Goal: Task Accomplishment & Management: Use online tool/utility

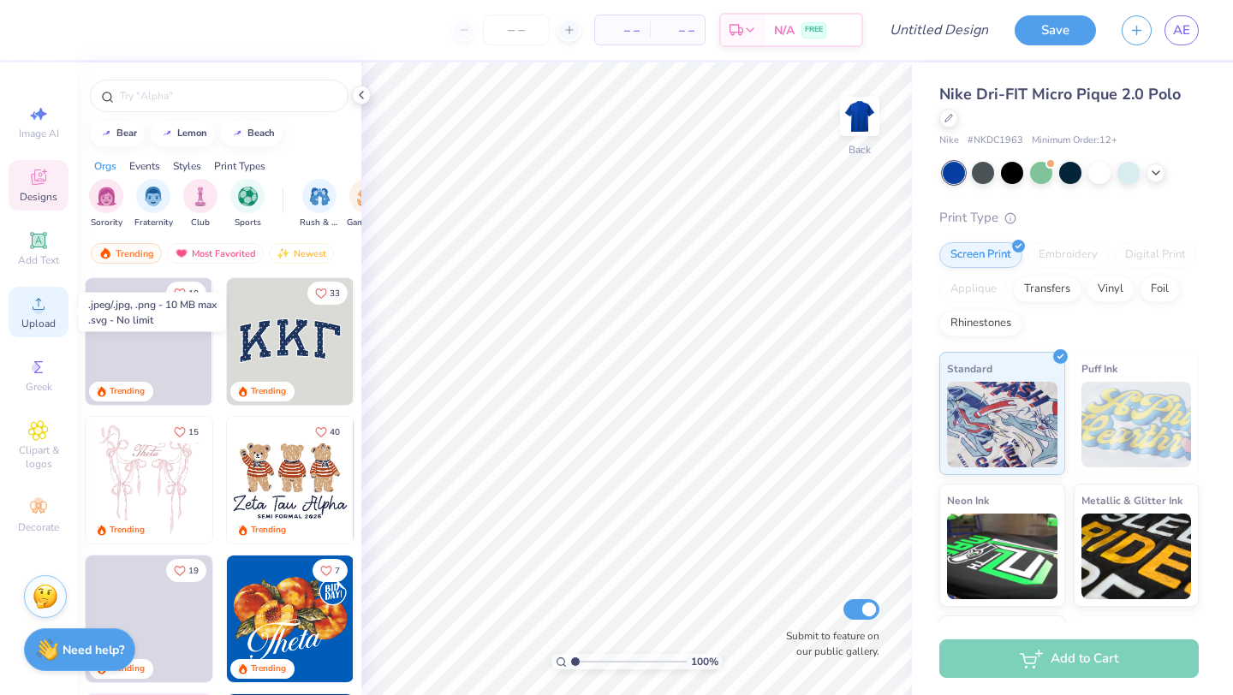
click at [39, 306] on icon at bounding box center [39, 304] width 12 height 12
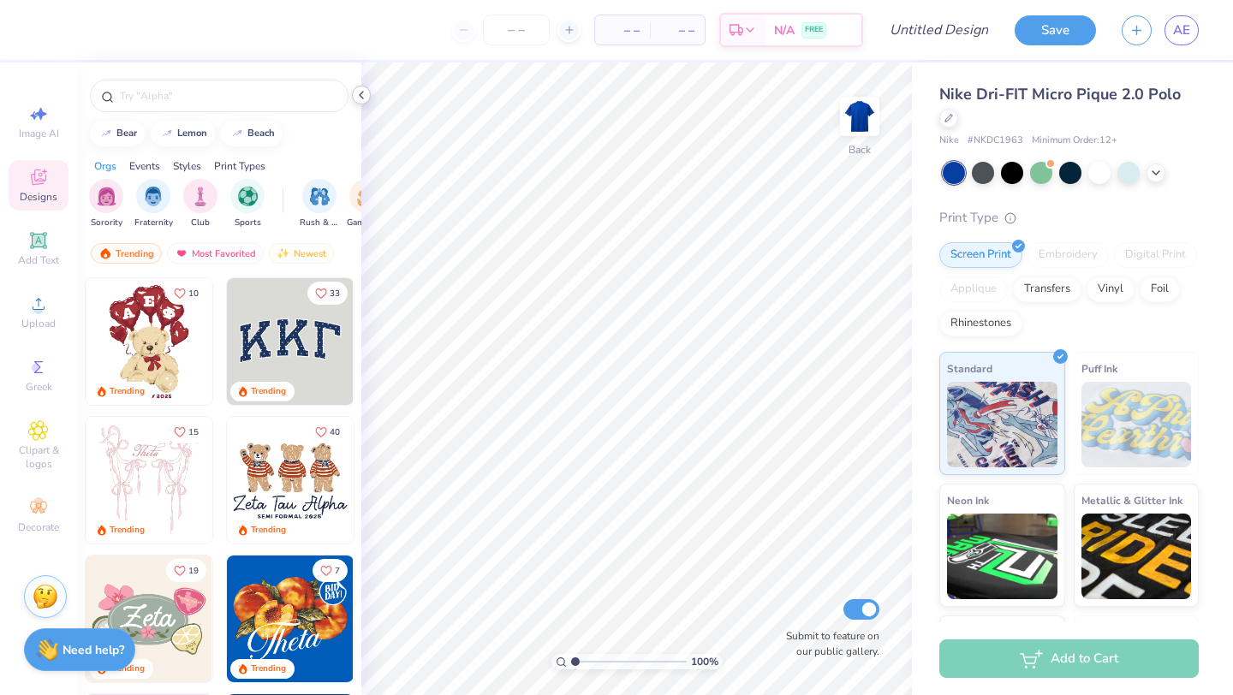
click at [364, 99] on icon at bounding box center [361, 95] width 14 height 14
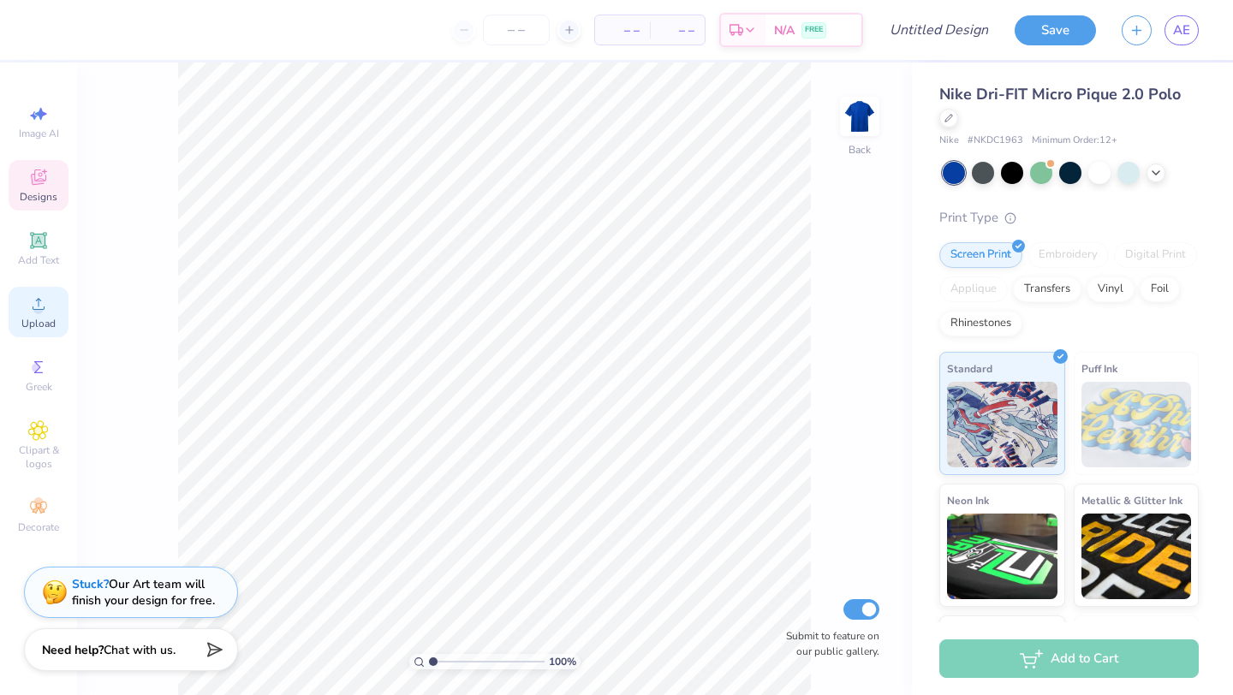
click at [37, 293] on div "Upload" at bounding box center [39, 312] width 60 height 51
click at [45, 302] on icon at bounding box center [38, 304] width 21 height 21
click at [44, 330] on span "Upload" at bounding box center [38, 324] width 34 height 14
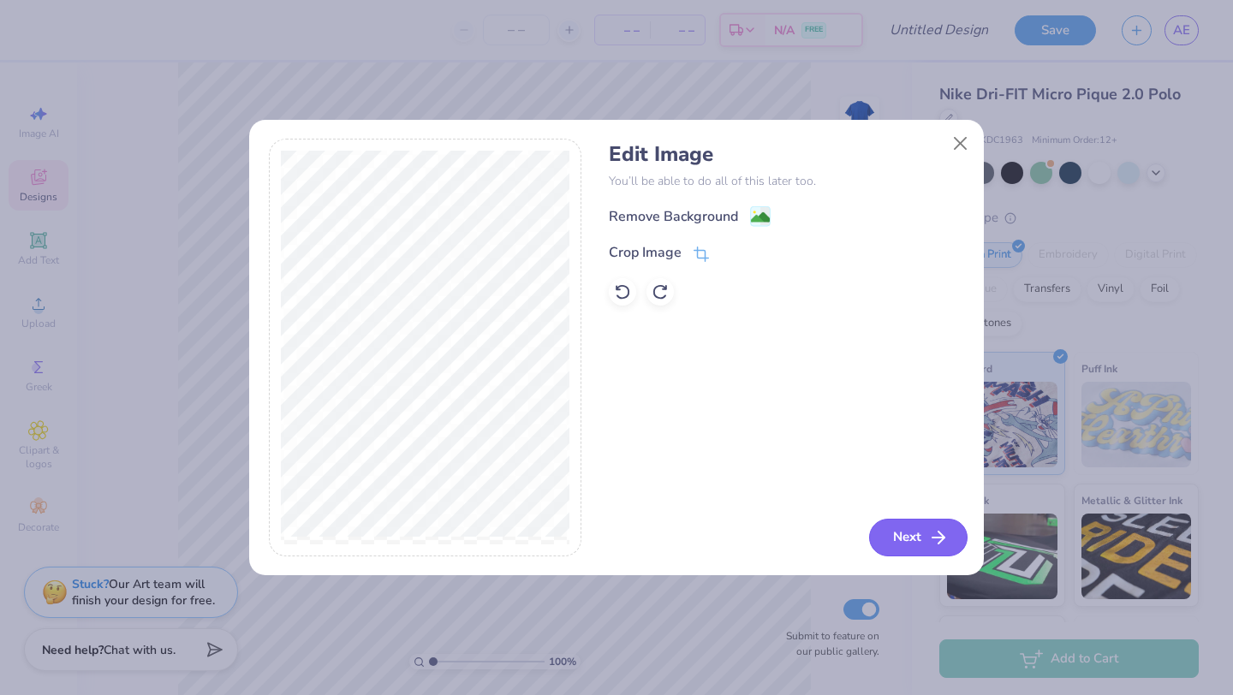
click at [896, 533] on button "Next" at bounding box center [918, 538] width 98 height 38
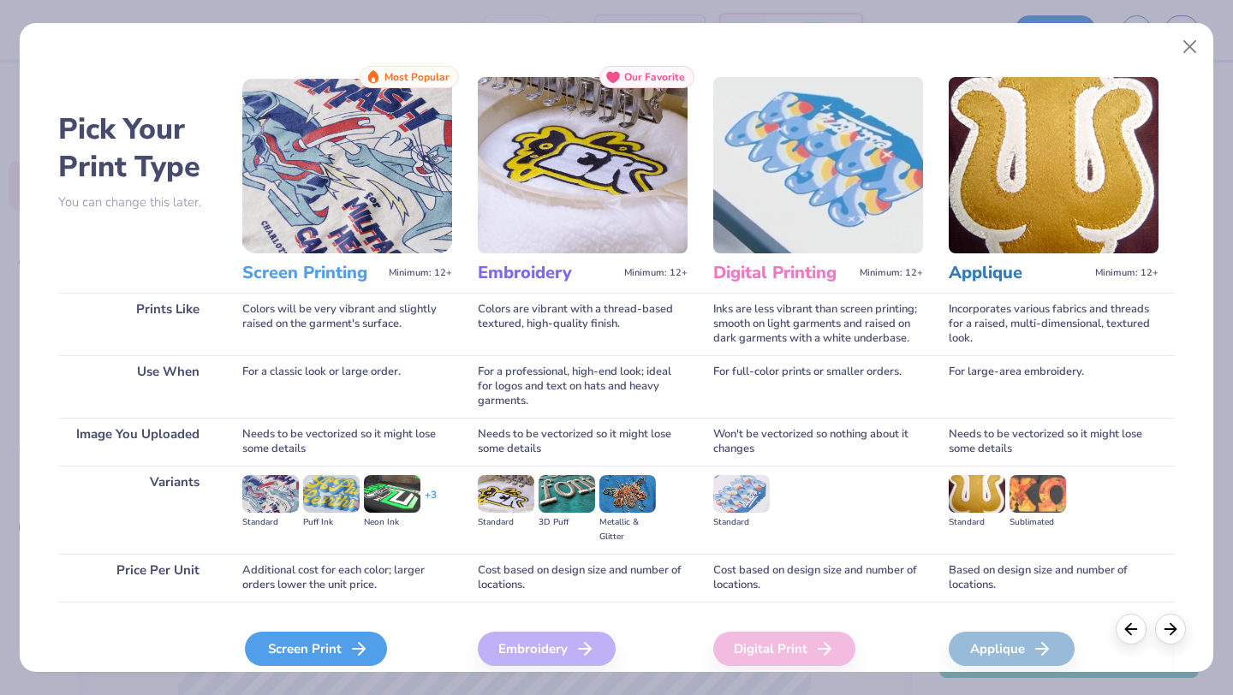
click at [309, 633] on div "Screen Print" at bounding box center [316, 649] width 142 height 34
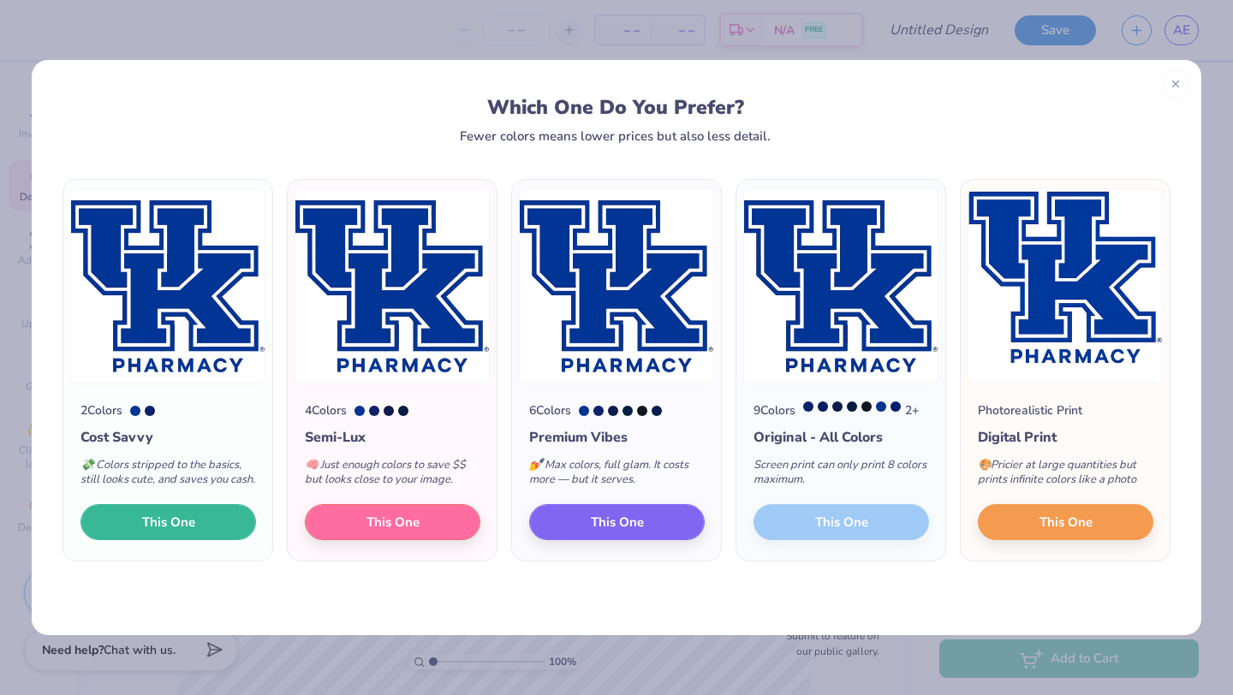
click at [166, 527] on span "This One" at bounding box center [168, 523] width 53 height 20
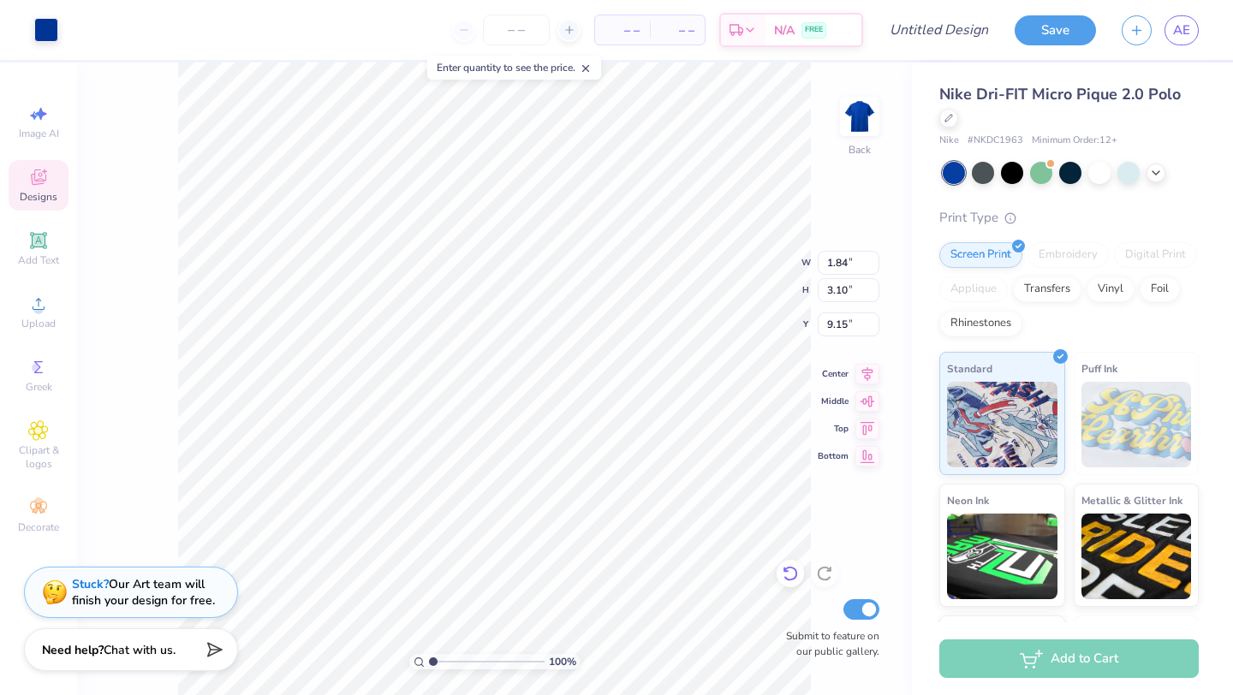
click at [794, 571] on icon at bounding box center [789, 574] width 15 height 15
type input "9.16"
click at [794, 571] on icon at bounding box center [789, 574] width 15 height 15
click at [37, 23] on div at bounding box center [46, 28] width 24 height 24
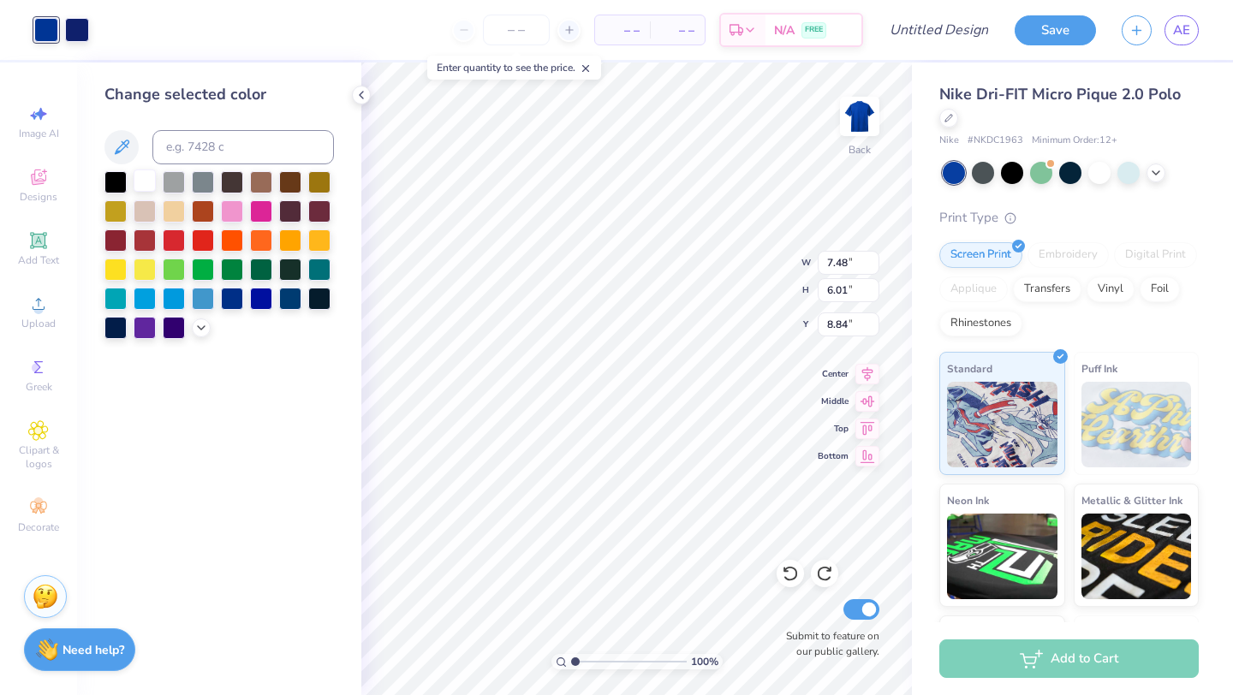
click at [152, 174] on div at bounding box center [145, 181] width 22 height 22
click at [86, 32] on div at bounding box center [77, 28] width 24 height 24
click at [146, 174] on div at bounding box center [145, 181] width 22 height 22
click at [82, 38] on div "– – Per Item – – Total Est. Delivery N/A FREE" at bounding box center [467, 30] width 792 height 60
type input "8.81"
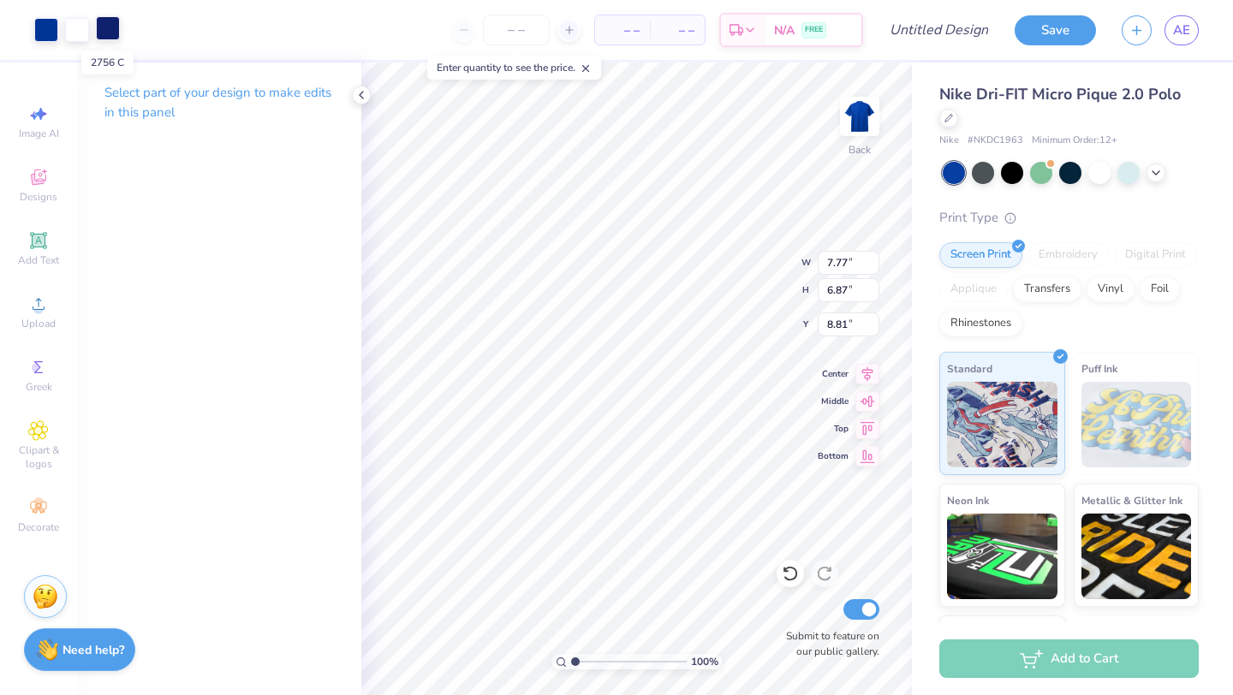
click at [112, 33] on div at bounding box center [108, 28] width 24 height 24
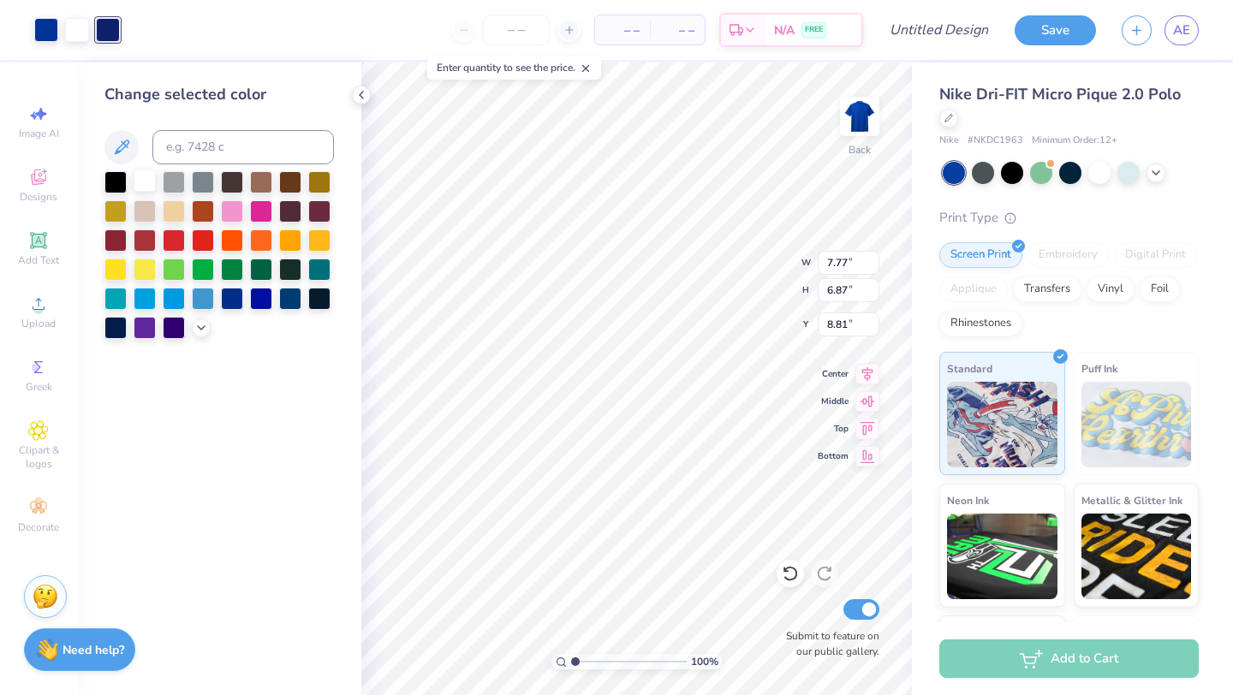
click at [150, 176] on div at bounding box center [145, 181] width 22 height 22
click at [53, 21] on div at bounding box center [46, 28] width 24 height 24
click at [146, 186] on div at bounding box center [145, 181] width 22 height 22
type input "3.00"
type input "4.27"
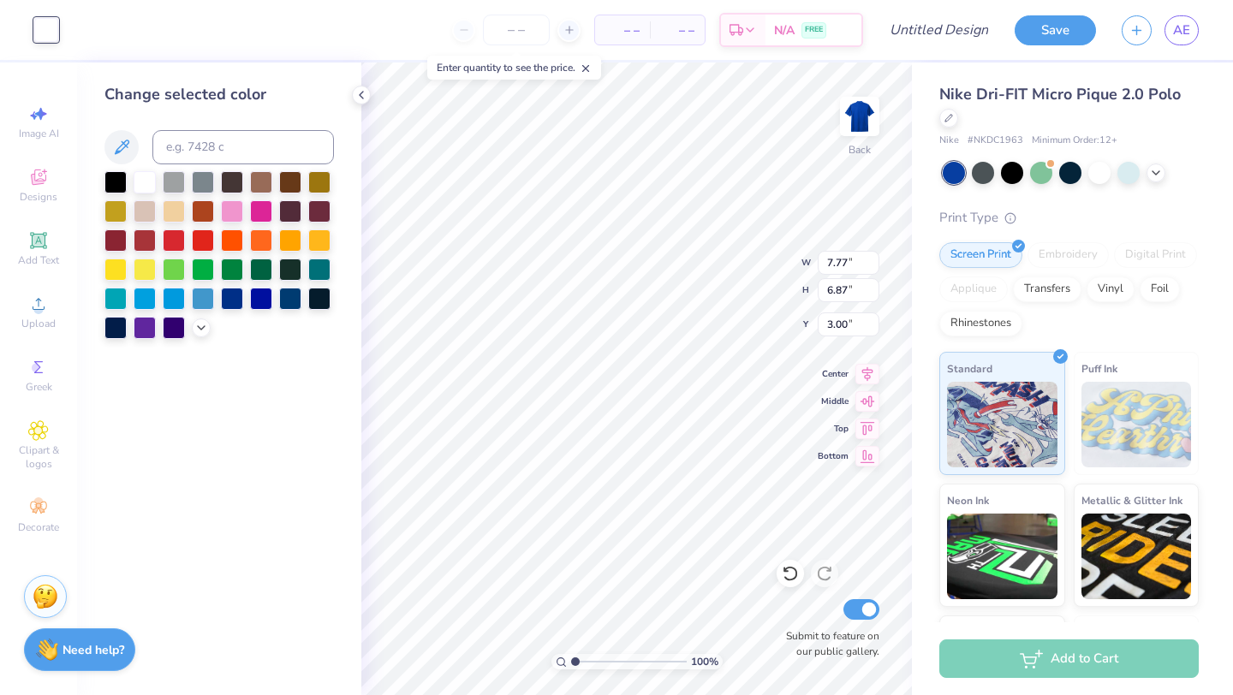
type input "3.78"
type input "3.42"
type input "3.03"
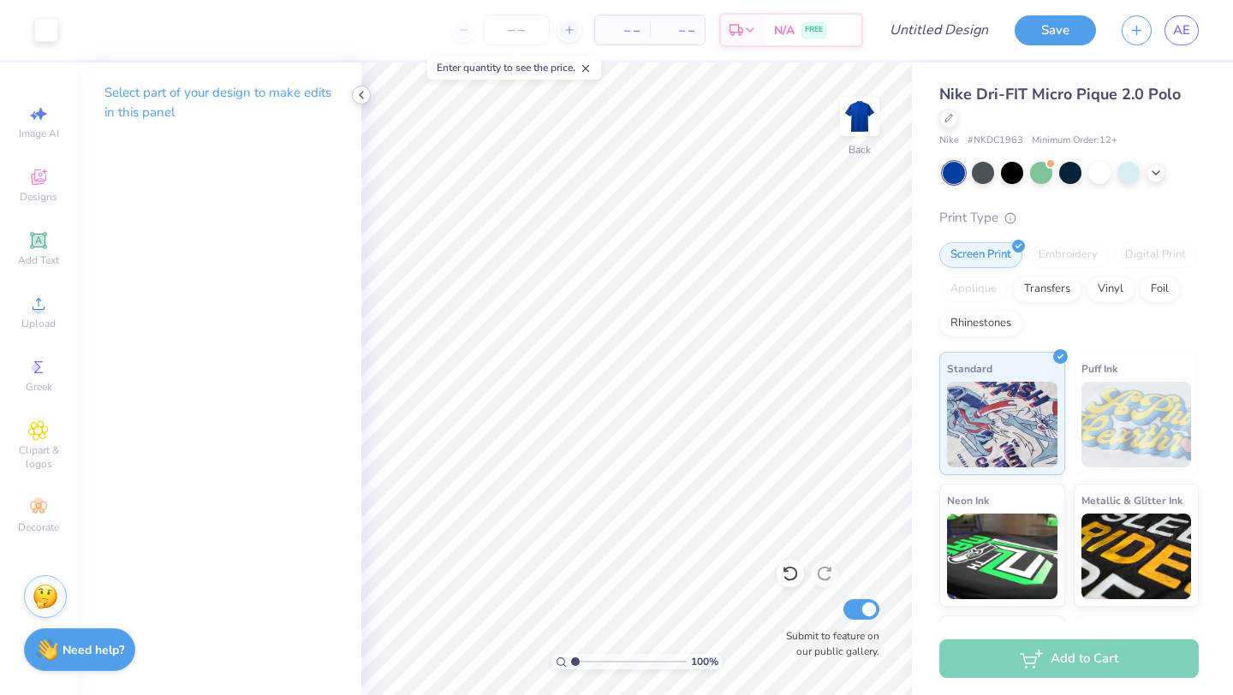
click at [364, 99] on icon at bounding box center [361, 95] width 14 height 14
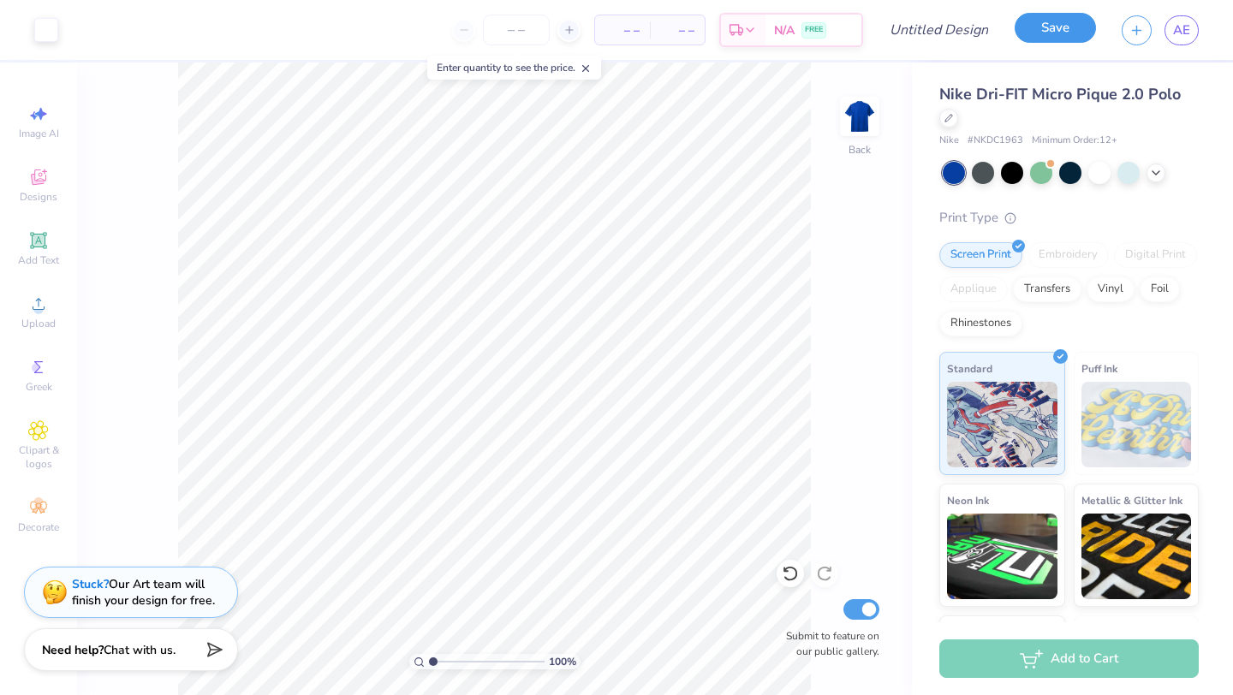
click at [1074, 31] on button "Save" at bounding box center [1054, 28] width 81 height 30
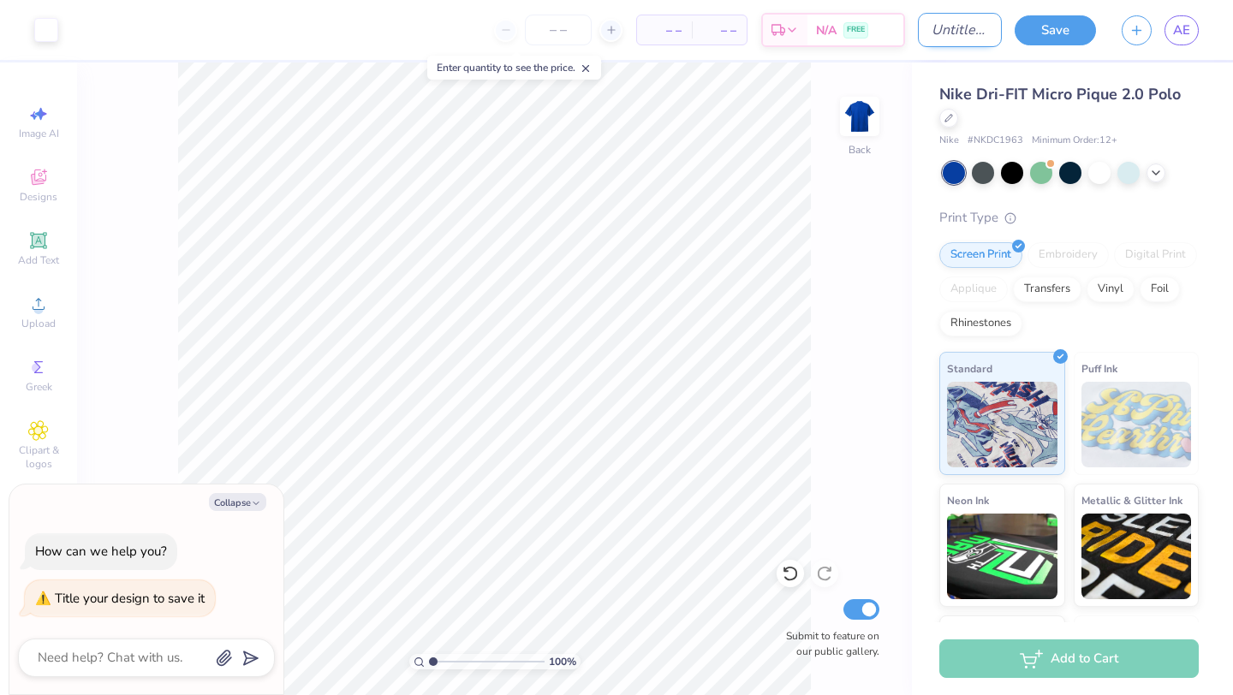
type textarea "x"
click at [918, 27] on input "Design Title" at bounding box center [960, 30] width 84 height 34
type input "n"
type textarea "x"
type input "ni"
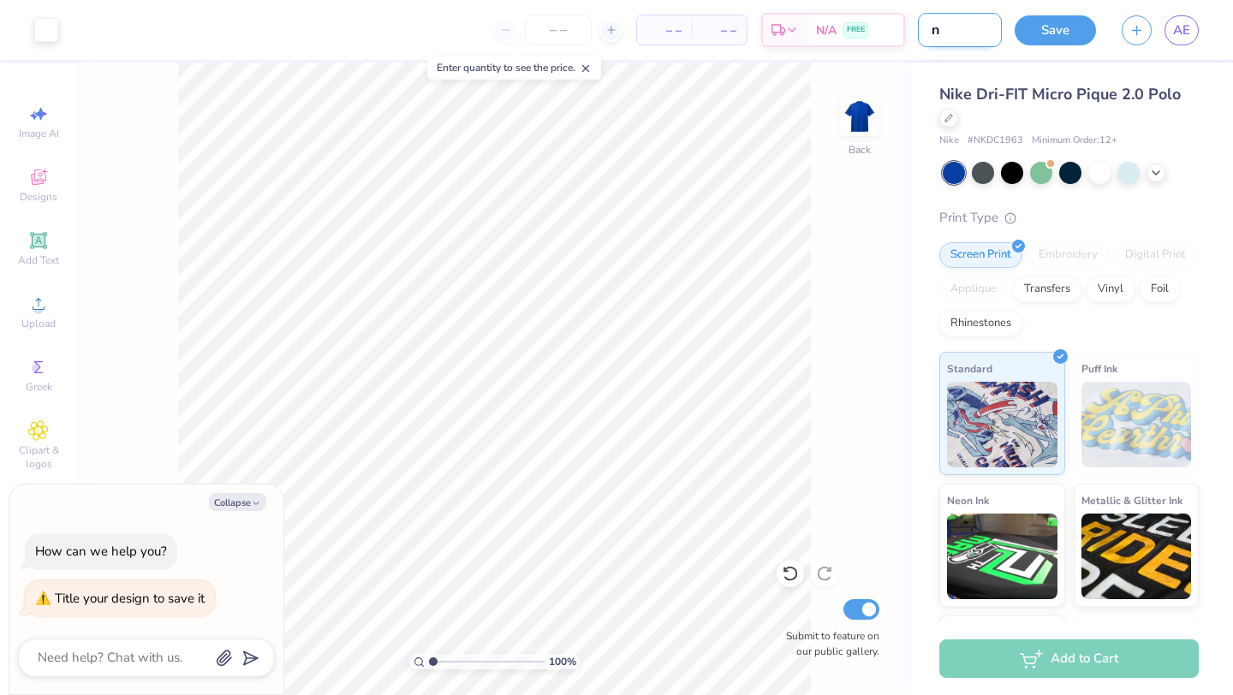
type textarea "x"
type input "nik"
type textarea "x"
type input "nike"
type textarea "x"
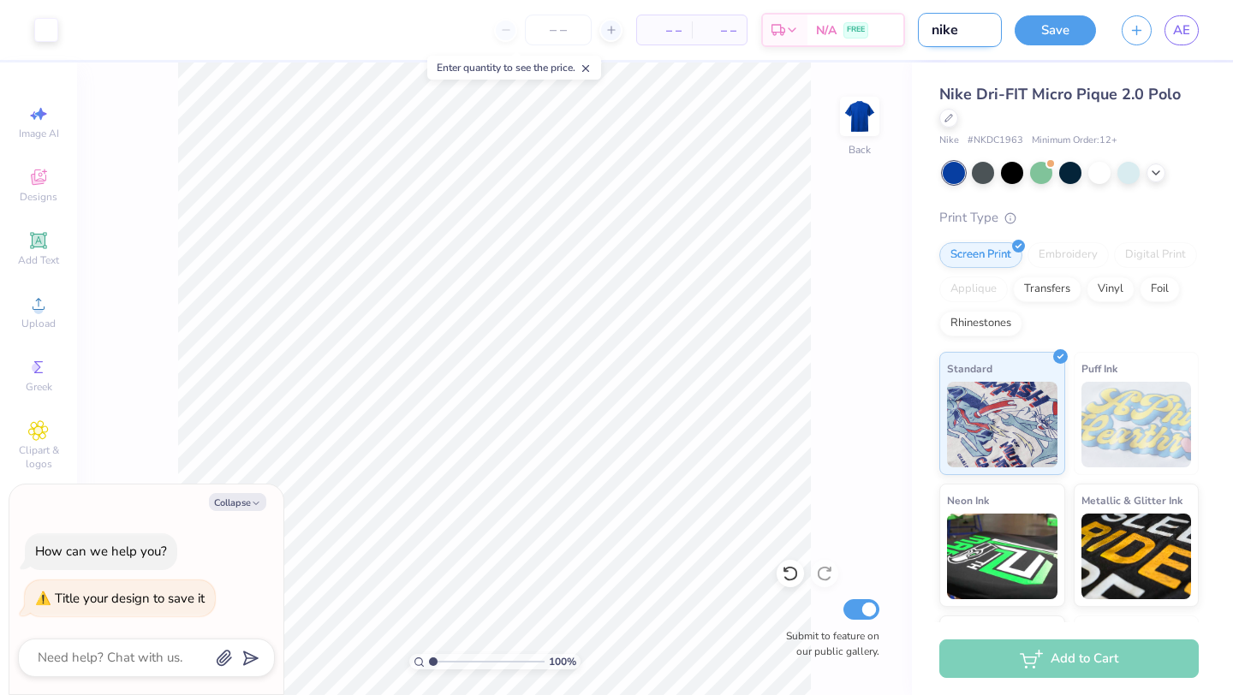
type input "nike"
type textarea "x"
type input "nike p"
type textarea "x"
type input "nike po"
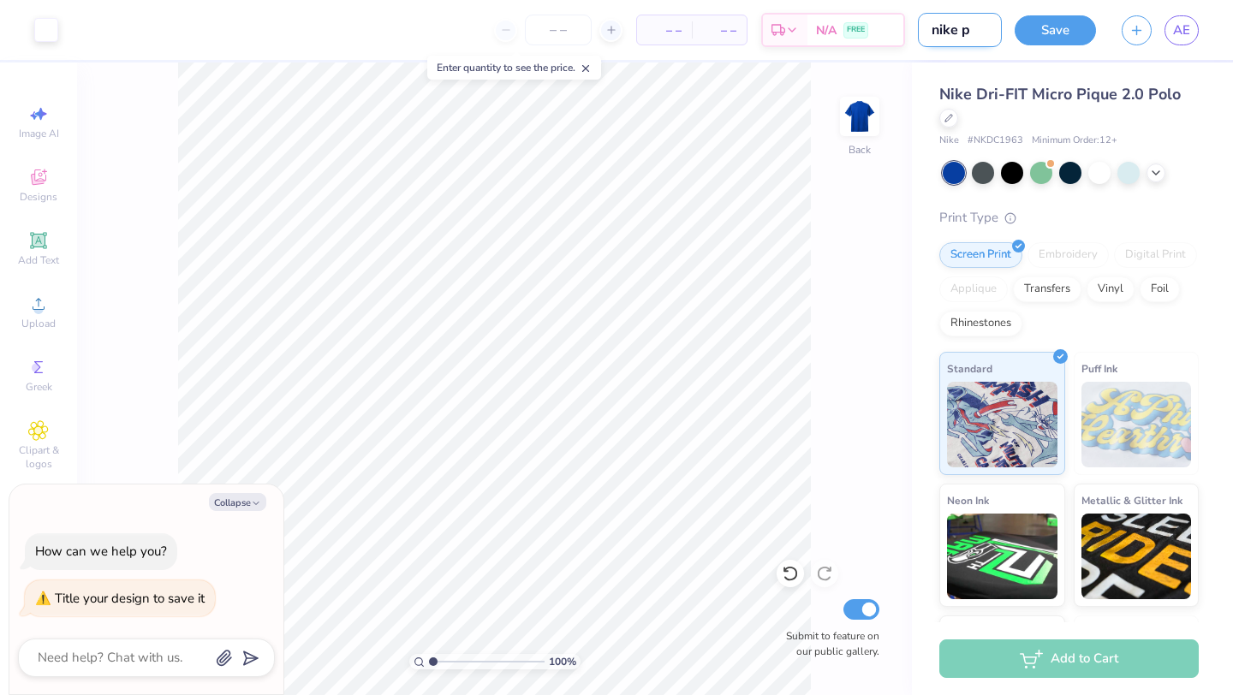
type textarea "x"
type input "nike pol"
type textarea "x"
type input "nike polo"
type textarea "x"
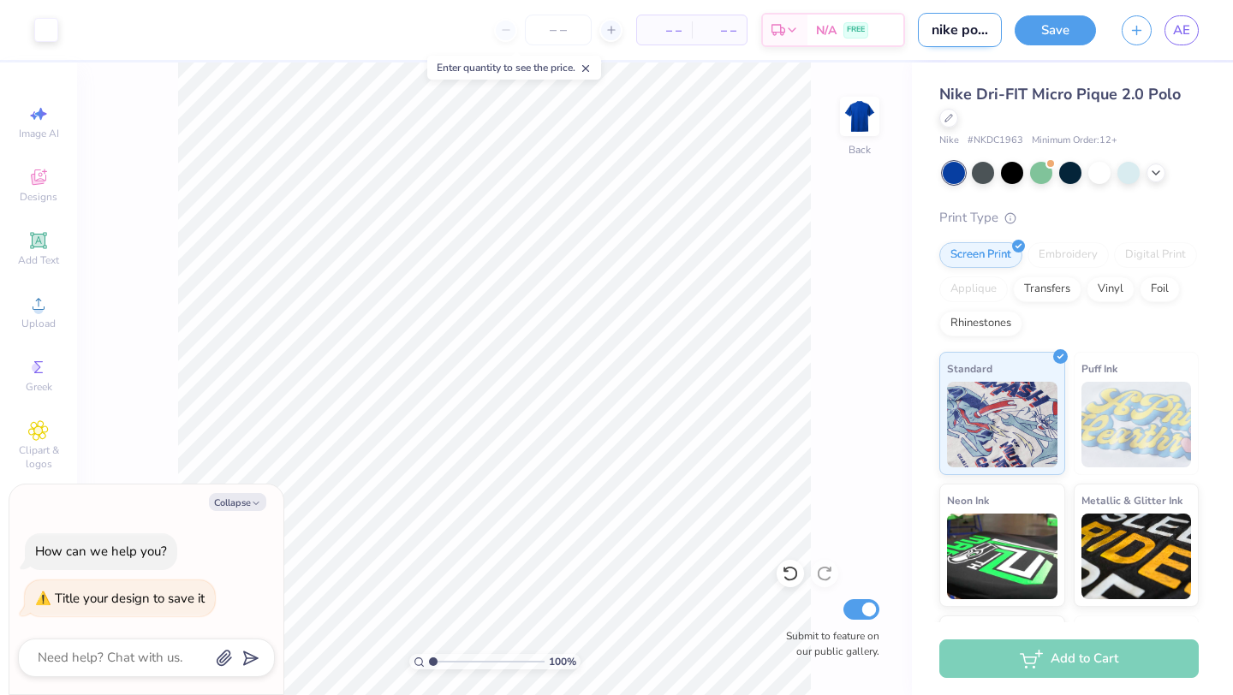
scroll to position [0, 2]
type input "nike polo"
type textarea "x"
type input "nike polo p"
type textarea "x"
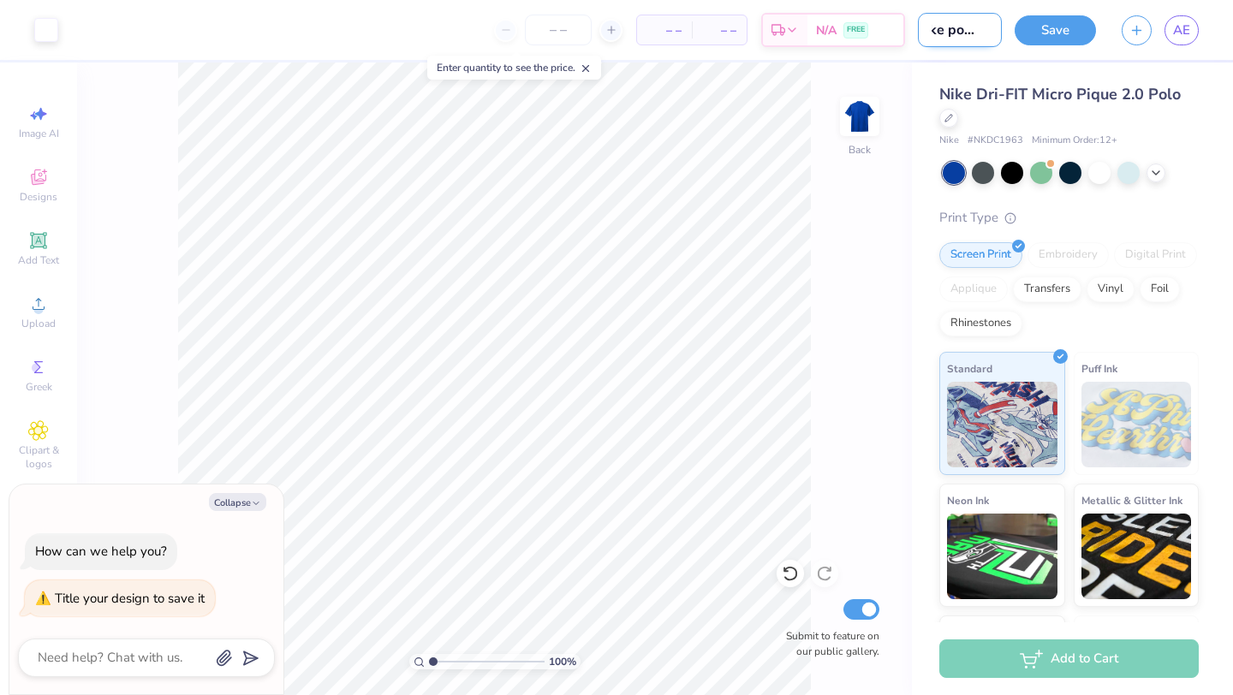
type input "nike polo ph"
type textarea "x"
type input "nike polo pha"
type textarea "x"
type input "nike polo phar"
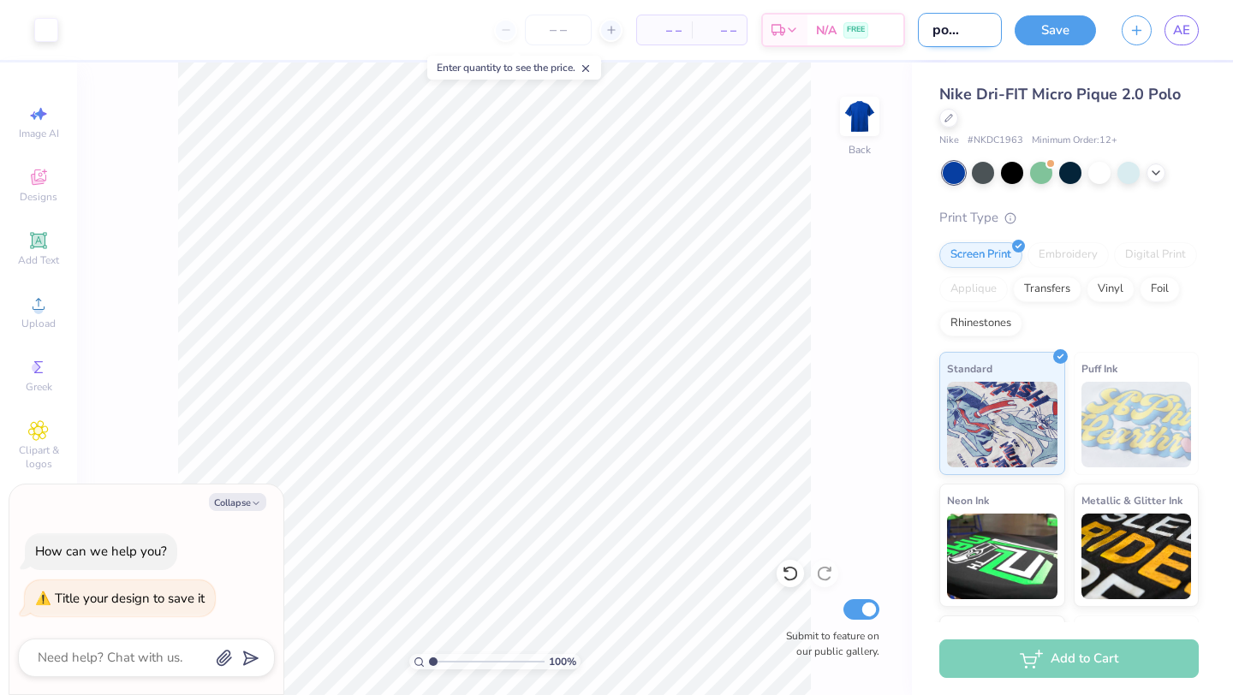
type textarea "x"
type input "nike polo pharm"
type textarea "x"
type input "nike polo pharm"
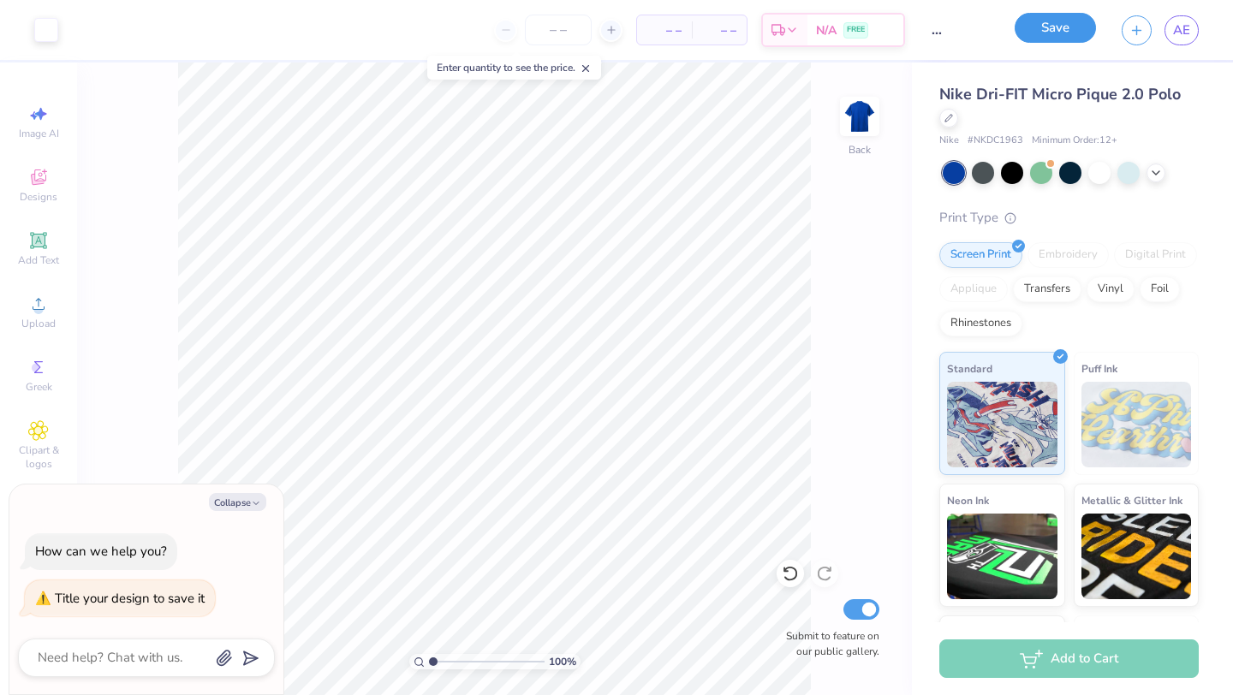
click at [1053, 30] on button "Save" at bounding box center [1054, 28] width 81 height 30
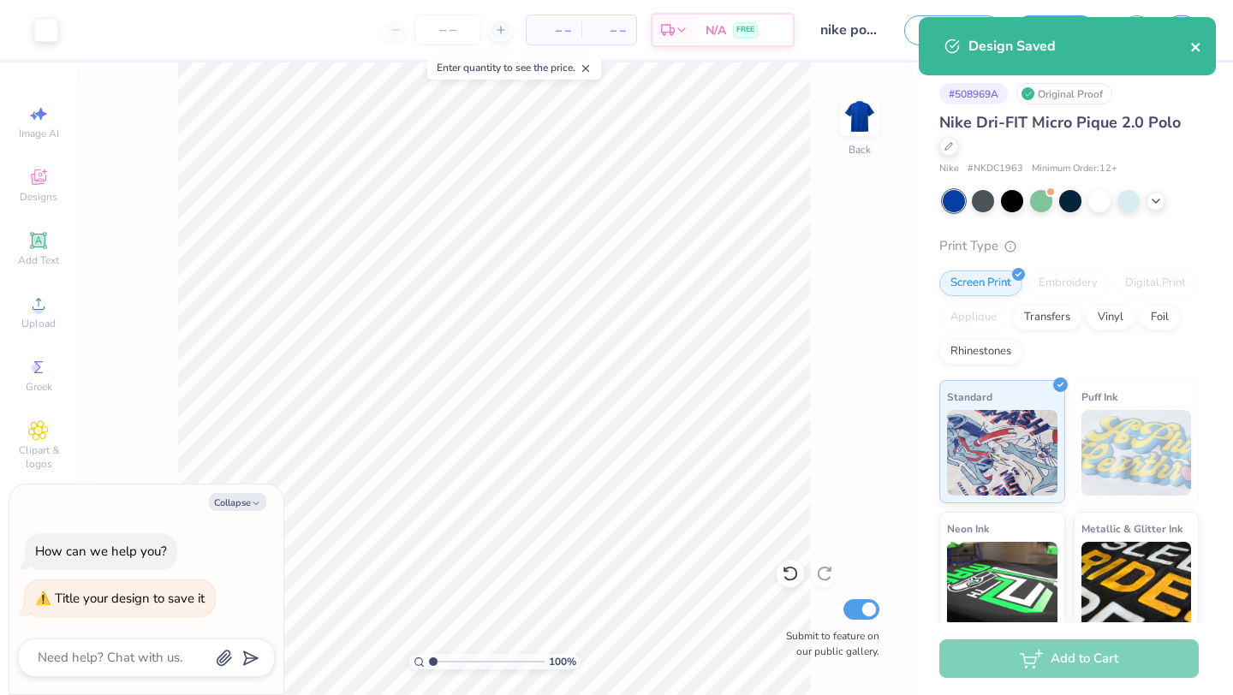
click at [1194, 56] on button "close" at bounding box center [1196, 46] width 12 height 21
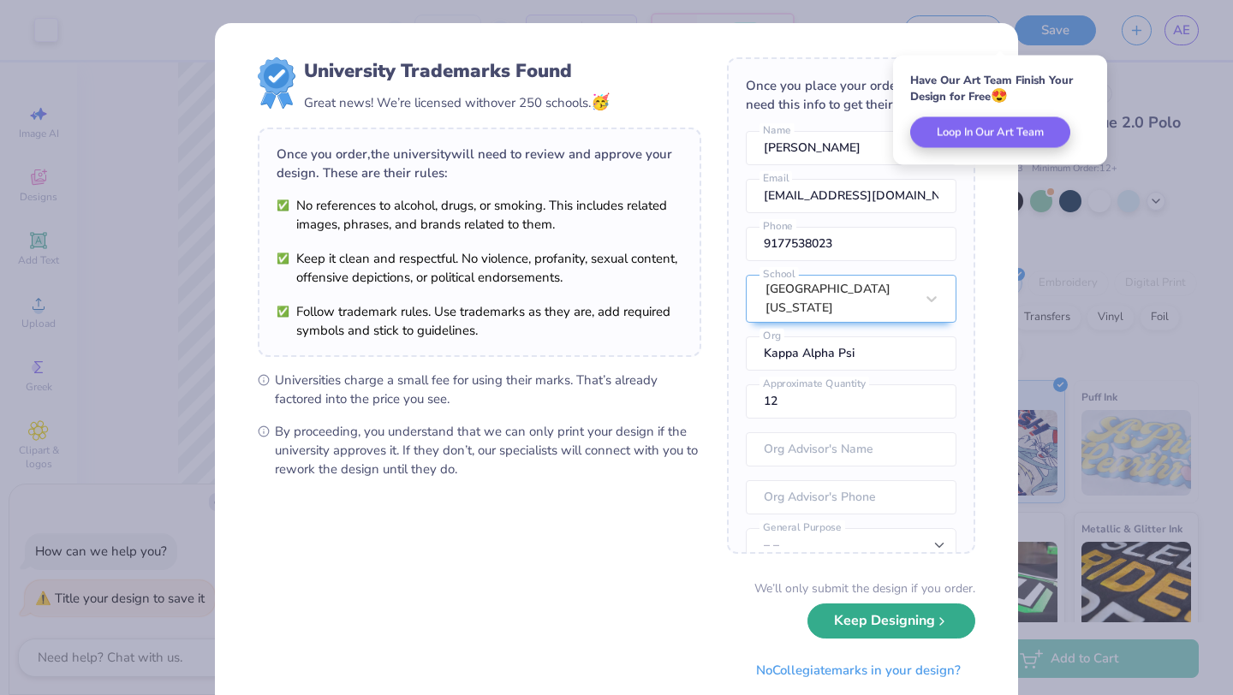
click at [919, 639] on button "Keep Designing" at bounding box center [891, 621] width 168 height 35
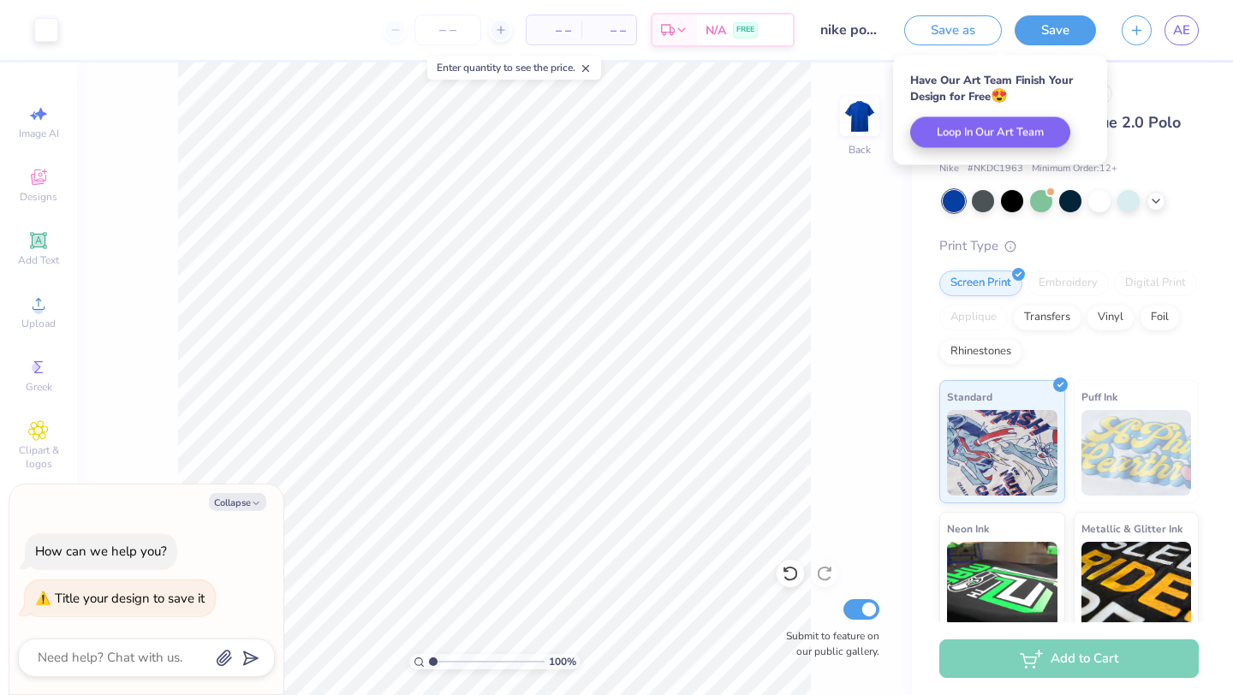
type textarea "x"
click at [1181, 32] on span "AE" at bounding box center [1181, 31] width 17 height 20
